Goal: Navigation & Orientation: Find specific page/section

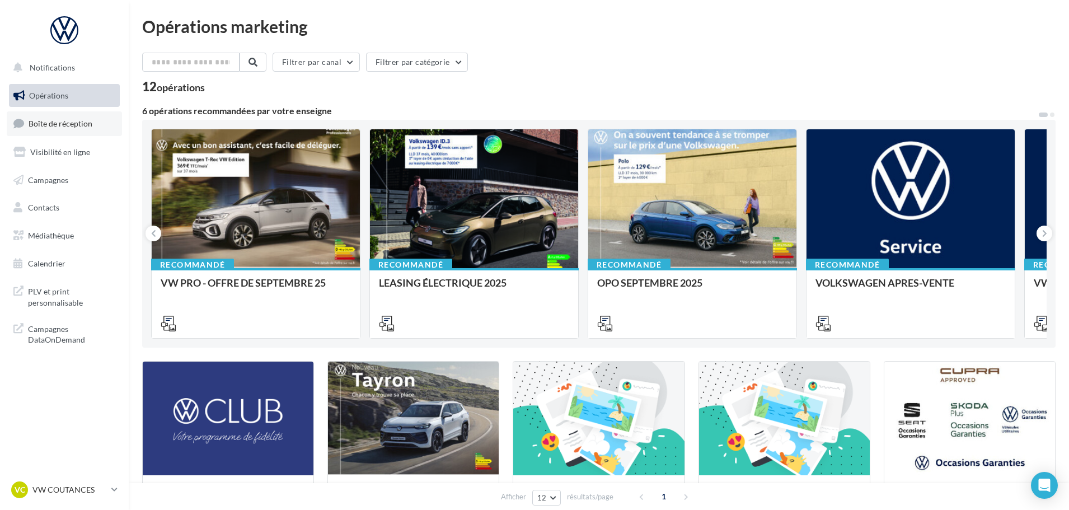
click at [45, 126] on span "Boîte de réception" at bounding box center [61, 124] width 64 height 10
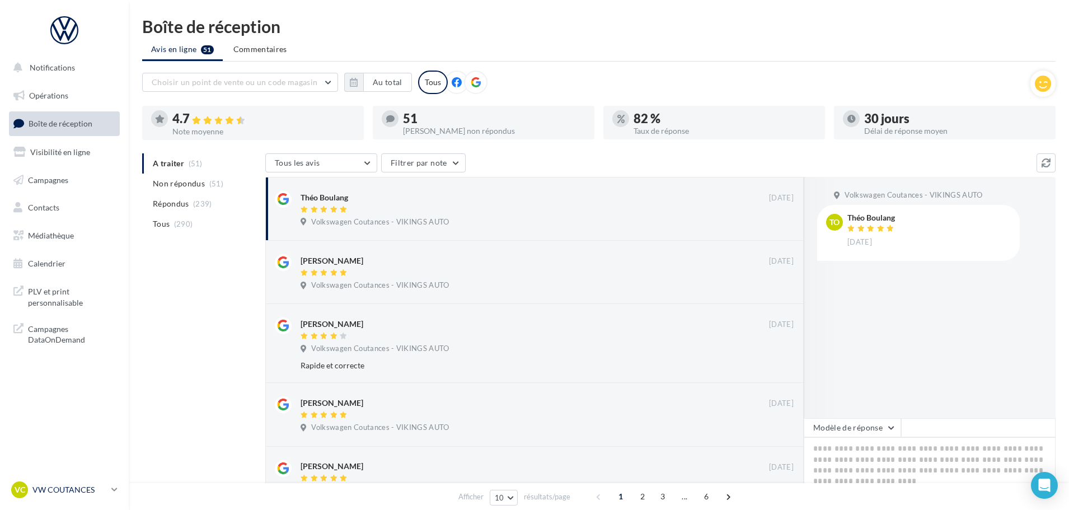
click at [86, 481] on link "VC VW COUTANCES vw-cou-vau" at bounding box center [64, 489] width 111 height 21
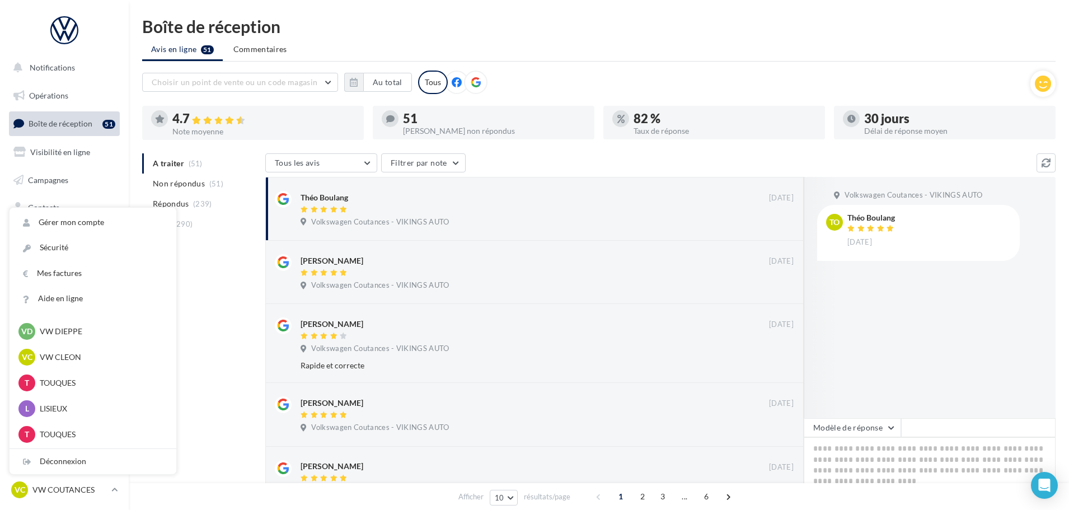
scroll to position [280, 0]
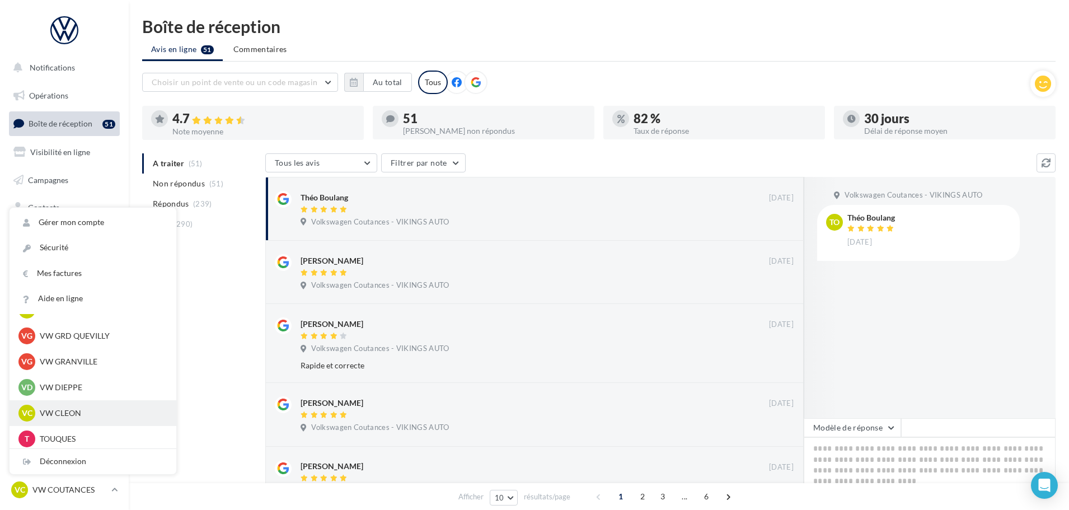
click at [54, 410] on p "VW CLEON" at bounding box center [101, 413] width 123 height 11
